Goal: Transaction & Acquisition: Purchase product/service

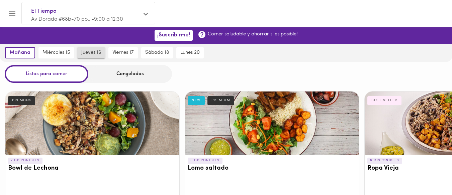
click at [92, 55] on span "jueves 16" at bounding box center [91, 53] width 20 height 6
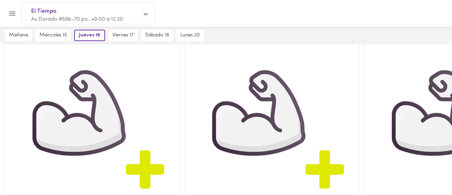
scroll to position [149, 0]
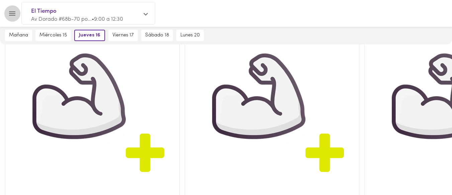
click at [9, 14] on icon "Menu" at bounding box center [12, 13] width 8 height 8
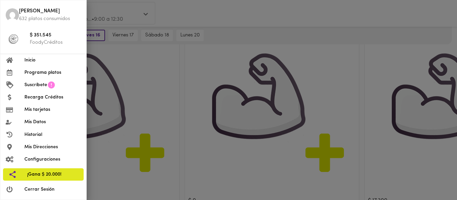
click at [38, 74] on span "Programa platos" at bounding box center [52, 72] width 57 height 7
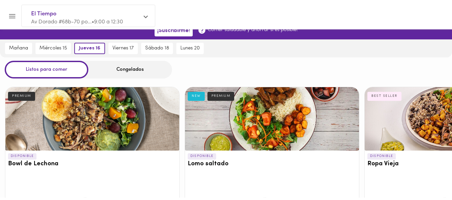
scroll to position [0, 0]
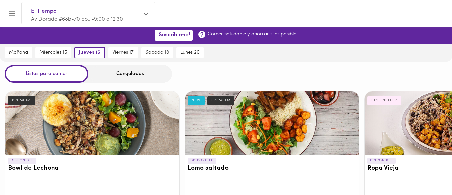
click at [130, 75] on div "Congelados" at bounding box center [130, 74] width 84 height 18
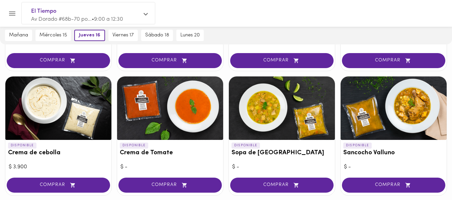
scroll to position [179, 0]
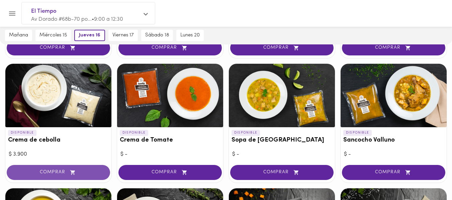
click at [52, 173] on span "COMPRAR" at bounding box center [58, 173] width 87 height 6
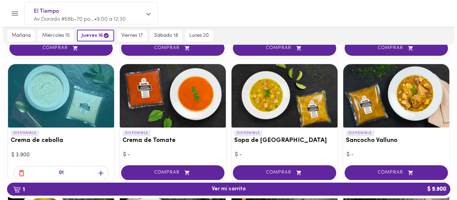
scroll to position [179, 0]
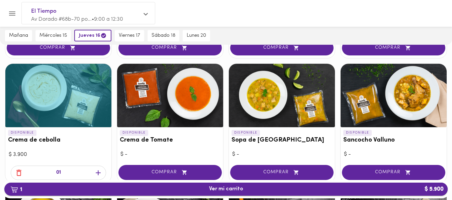
click at [219, 188] on span "1 Ver mi carrito $ 5.900" at bounding box center [226, 189] width 34 height 6
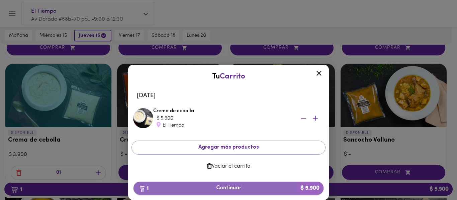
click at [220, 185] on span "1 Continuar $ 5.900" at bounding box center [228, 188] width 179 height 6
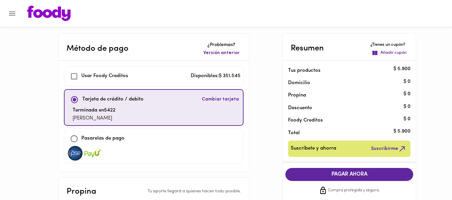
checkbox input "true"
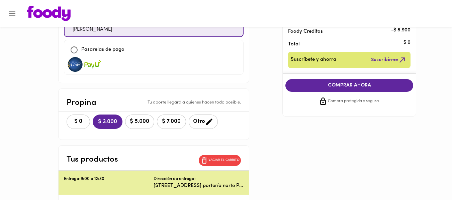
scroll to position [115, 0]
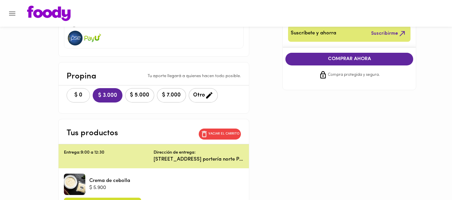
click at [78, 92] on span "$ 0" at bounding box center [78, 95] width 15 height 6
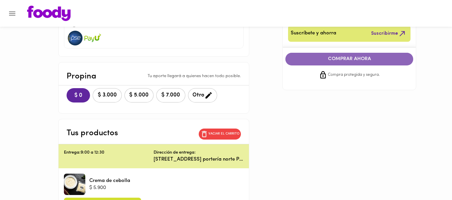
click at [370, 61] on span "COMPRAR AHORA" at bounding box center [349, 59] width 114 height 6
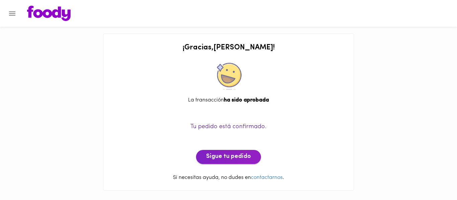
click at [216, 156] on span "Sigue tu pedido" at bounding box center [228, 157] width 45 height 7
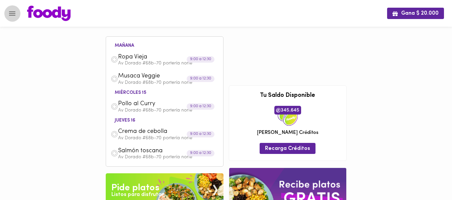
click at [9, 15] on icon "Menu" at bounding box center [12, 13] width 8 height 8
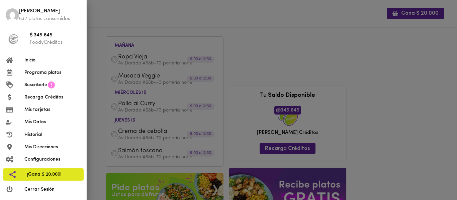
click at [36, 75] on span "Programa platos" at bounding box center [52, 72] width 57 height 7
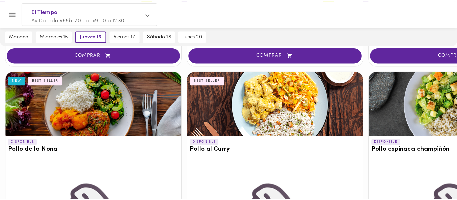
scroll to position [312, 0]
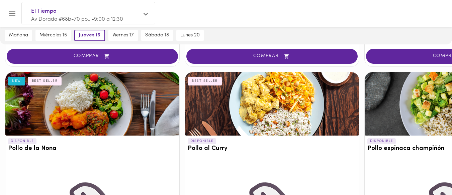
click at [270, 117] on div at bounding box center [272, 104] width 174 height 64
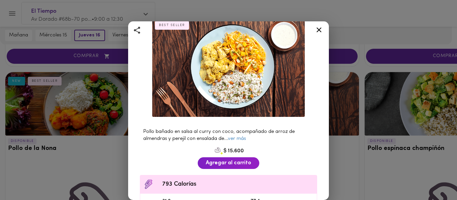
scroll to position [47, 0]
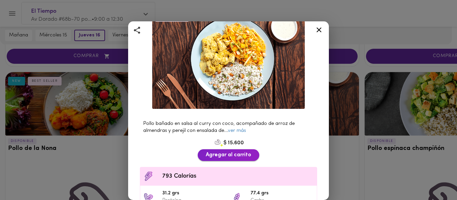
click at [235, 152] on span "Agregar al carrito" at bounding box center [229, 155] width 46 height 6
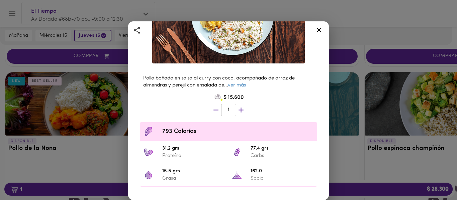
scroll to position [151, 0]
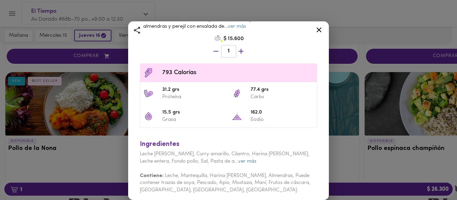
click at [317, 28] on icon at bounding box center [319, 29] width 5 height 5
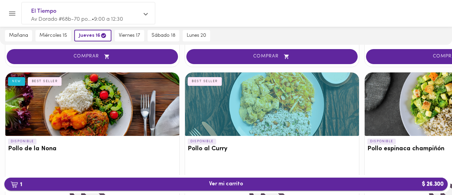
click at [208, 182] on span "1 Ver mi carrito $ 26.300" at bounding box center [226, 184] width 433 height 6
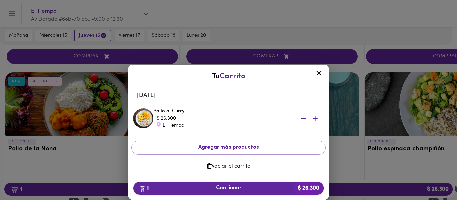
click at [225, 187] on span "1 Continuar $ 26.300" at bounding box center [228, 188] width 179 height 6
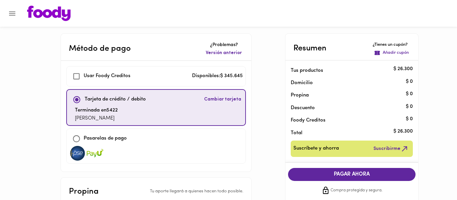
checkbox input "true"
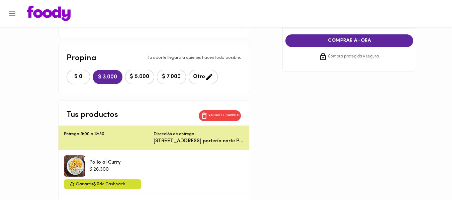
scroll to position [138, 0]
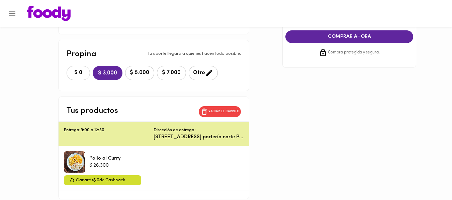
click at [83, 68] on button "$ 0" at bounding box center [78, 73] width 23 height 14
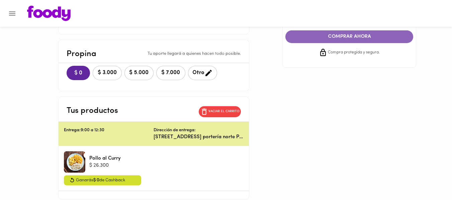
click at [347, 41] on button "COMPRAR AHORA" at bounding box center [349, 36] width 128 height 13
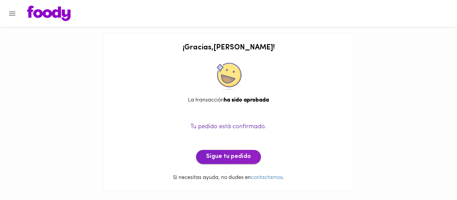
click at [236, 160] on span "Sigue tu pedido" at bounding box center [228, 157] width 45 height 7
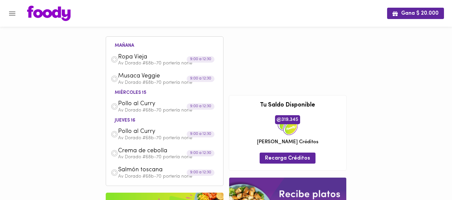
click at [148, 133] on span "Pollo al Curry" at bounding box center [156, 132] width 77 height 8
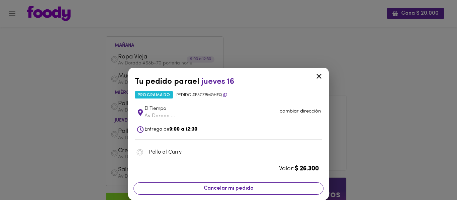
click at [225, 186] on span "Cancelar mi pedido" at bounding box center [228, 189] width 181 height 6
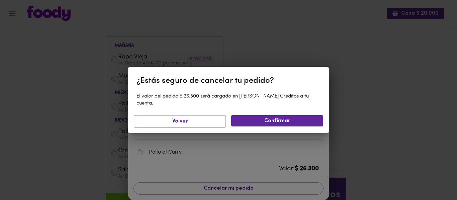
click at [287, 118] on span "Confirmar" at bounding box center [277, 121] width 81 height 6
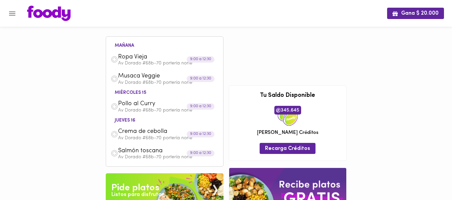
click at [9, 14] on icon "Menu" at bounding box center [12, 13] width 8 height 8
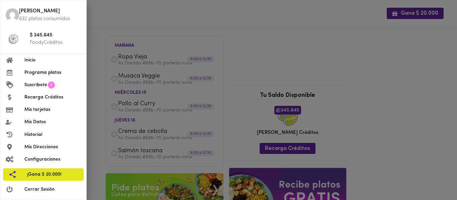
click at [39, 74] on span "Programa platos" at bounding box center [52, 72] width 57 height 7
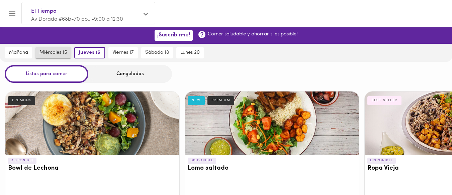
click at [65, 51] on span "miércoles 15" at bounding box center [52, 53] width 27 height 6
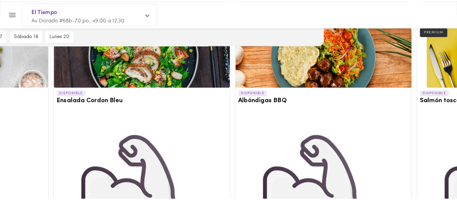
scroll to position [605, 132]
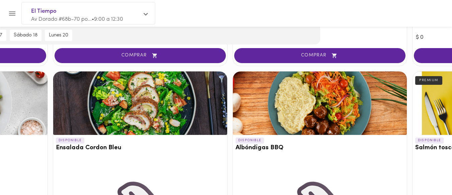
click at [302, 118] on div at bounding box center [320, 104] width 174 height 64
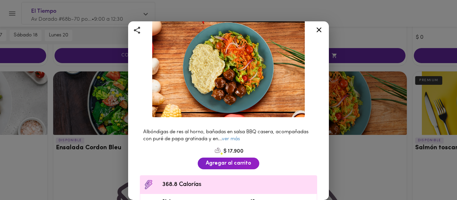
scroll to position [43, 0]
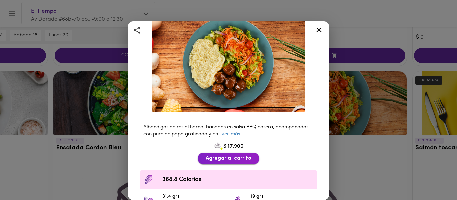
click at [225, 156] on span "Agregar al carrito" at bounding box center [229, 159] width 46 height 6
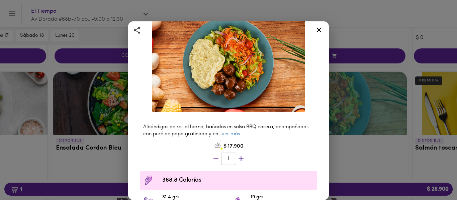
scroll to position [605, 132]
click at [318, 28] on icon at bounding box center [319, 30] width 8 height 8
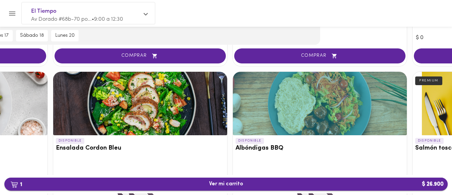
click at [238, 185] on span "1 Ver mi carrito $ 26.900" at bounding box center [226, 184] width 34 height 6
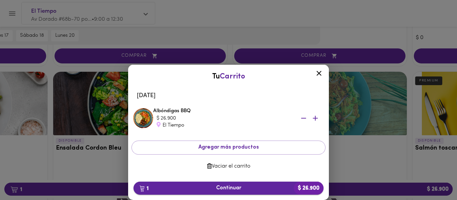
click at [246, 185] on span "1 Continuar $ 26.900" at bounding box center [228, 188] width 179 height 6
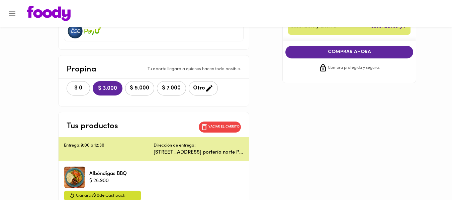
scroll to position [124, 0]
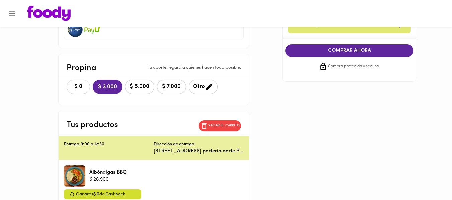
click at [85, 83] on button "$ 0" at bounding box center [78, 87] width 23 height 14
click at [348, 50] on span "COMPRAR AHORA" at bounding box center [349, 51] width 114 height 6
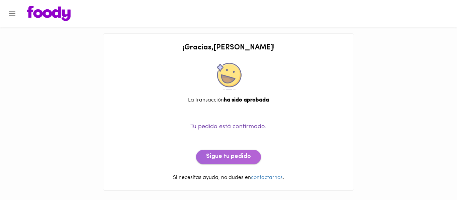
click at [219, 154] on span "Sigue tu pedido" at bounding box center [228, 157] width 45 height 7
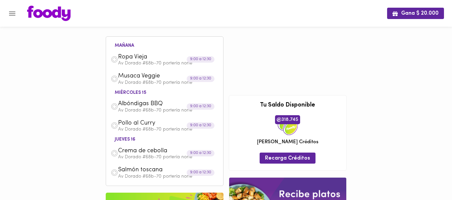
click at [10, 16] on icon "Menu" at bounding box center [12, 13] width 8 height 8
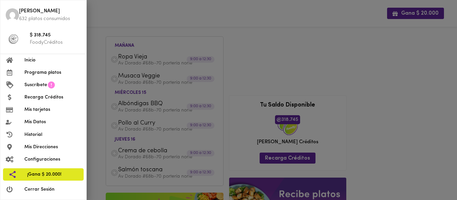
click at [126, 14] on div at bounding box center [228, 100] width 457 height 200
